Goal: Navigation & Orientation: Find specific page/section

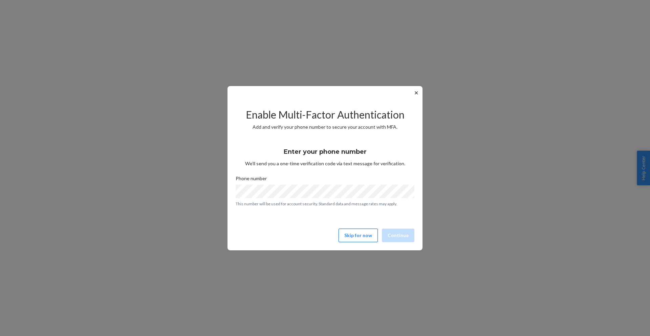
click at [359, 237] on button "Skip for now" at bounding box center [358, 236] width 39 height 14
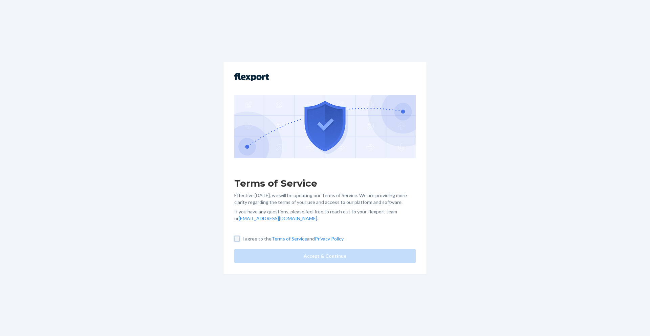
click at [237, 239] on input "I agree to the Terms of Service and Privacy Policy" at bounding box center [236, 238] width 5 height 5
checkbox input "true"
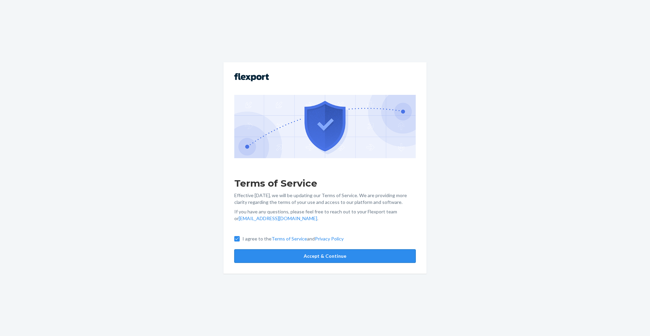
click at [289, 262] on button "Accept & Continue" at bounding box center [325, 256] width 182 height 14
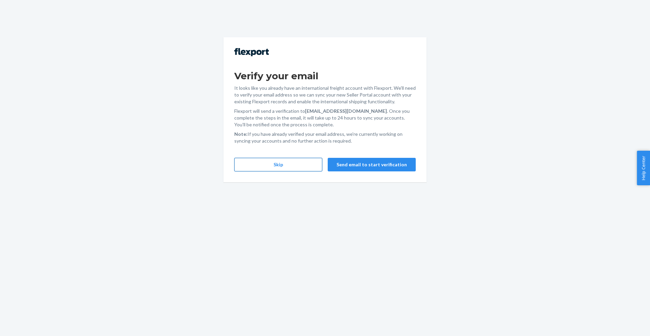
click at [286, 165] on button "Skip" at bounding box center [278, 165] width 88 height 14
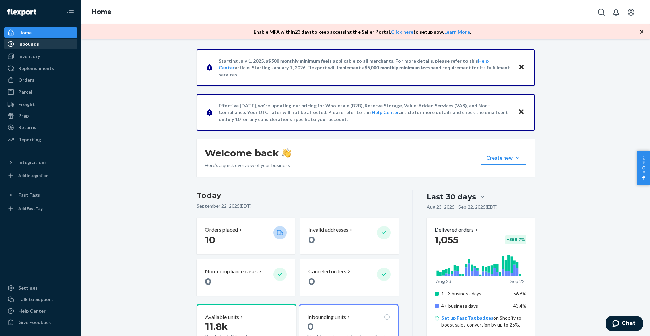
click at [49, 47] on div "Inbounds" at bounding box center [41, 43] width 72 height 9
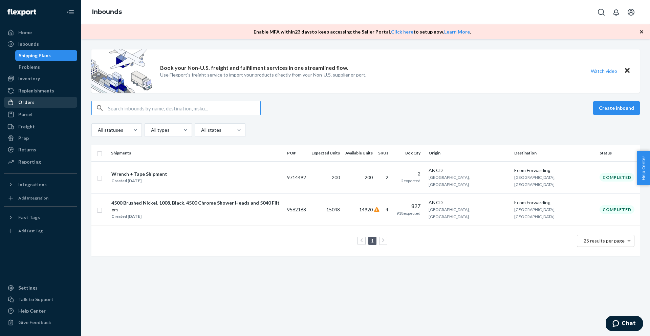
click at [33, 101] on div "Orders" at bounding box center [26, 102] width 16 height 7
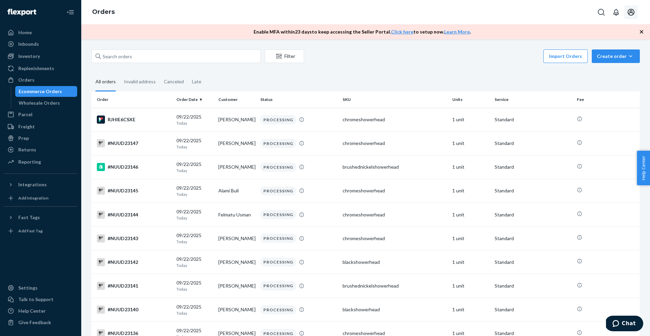
click at [634, 15] on icon "Open account menu" at bounding box center [631, 12] width 8 height 8
click at [477, 62] on div "Import Orders Create order Ecommerce order Removal order" at bounding box center [474, 56] width 332 height 15
click at [31, 33] on div "Home" at bounding box center [41, 32] width 72 height 9
